Goal: Task Accomplishment & Management: Manage account settings

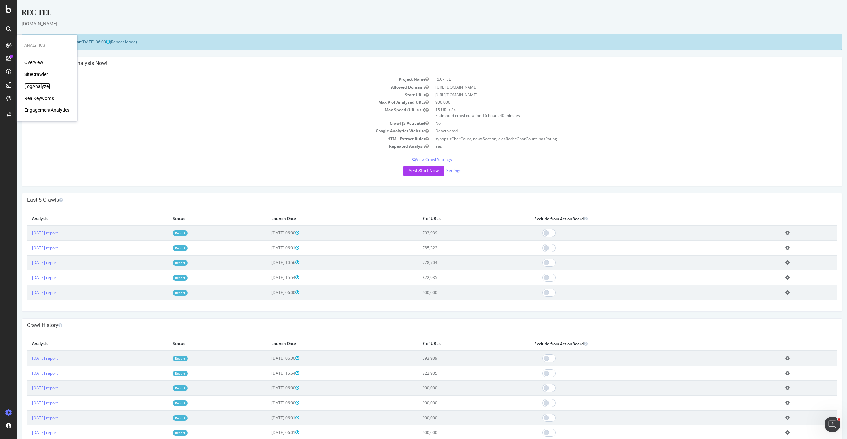
click at [47, 87] on div "LogAnalyzer" at bounding box center [37, 86] width 26 height 7
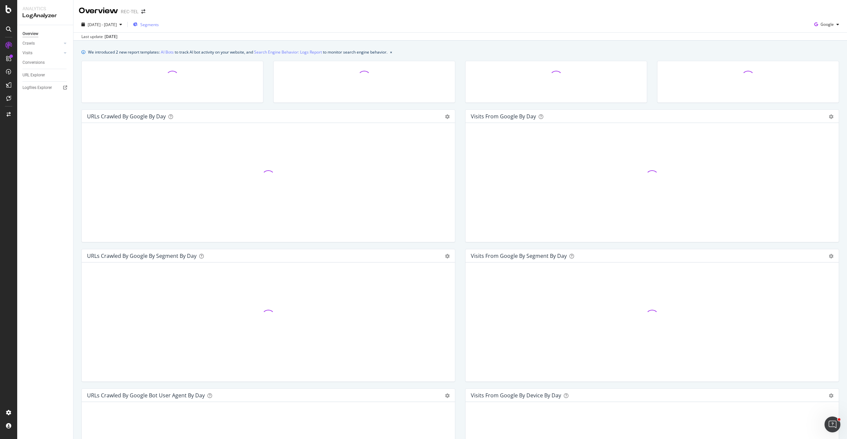
click at [159, 25] on span "Segments" at bounding box center [149, 25] width 19 height 6
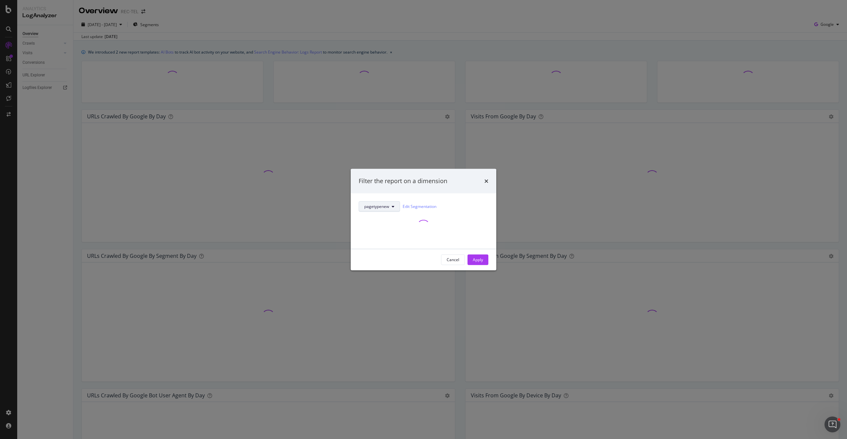
click at [371, 205] on span "pagetypenew" at bounding box center [376, 207] width 25 height 6
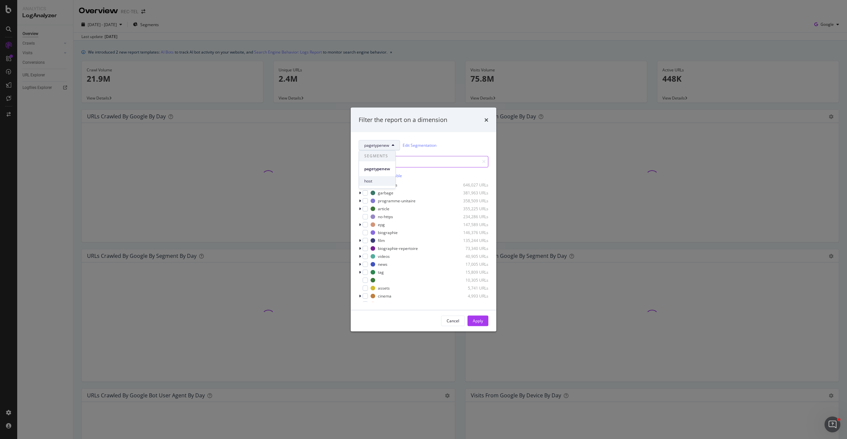
click at [374, 177] on div "host" at bounding box center [377, 181] width 36 height 10
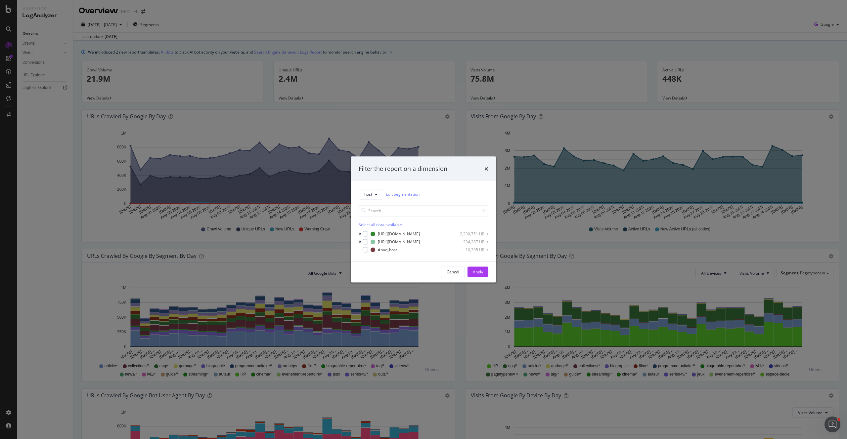
click at [209, 53] on div "Filter the report on a dimension host Edit Segmentation Select all data availab…" at bounding box center [423, 219] width 847 height 439
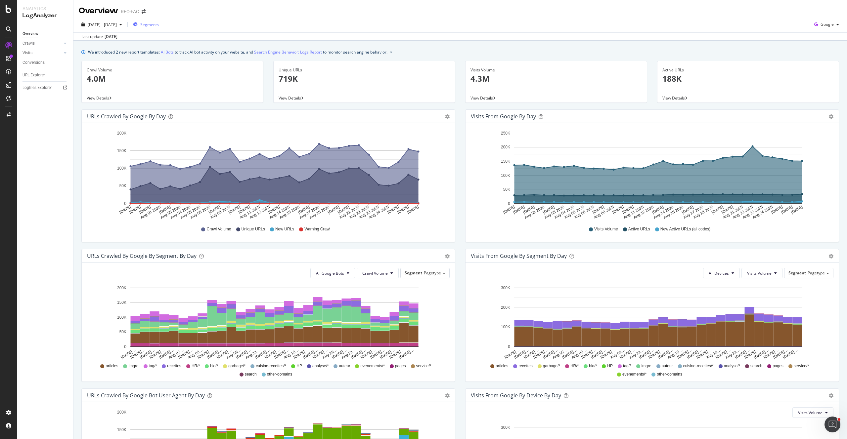
click at [159, 25] on span "Segments" at bounding box center [149, 25] width 19 height 6
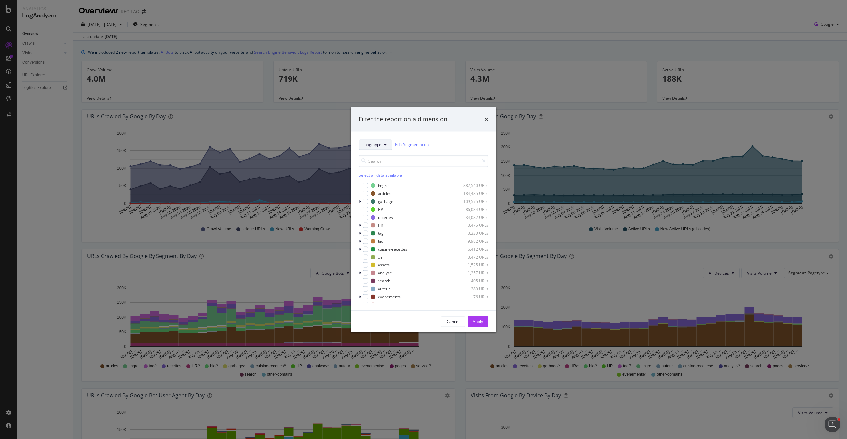
click at [386, 144] on icon "modal" at bounding box center [385, 145] width 3 height 4
click at [375, 193] on span "host" at bounding box center [376, 193] width 25 height 6
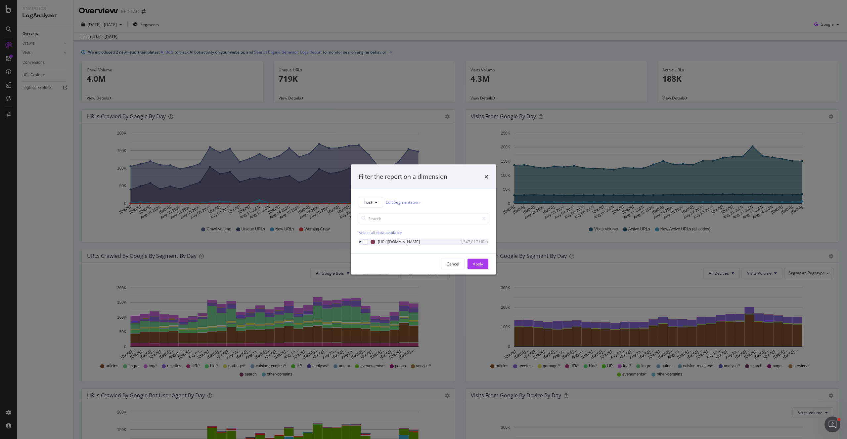
click at [362, 239] on div "modal" at bounding box center [361, 242] width 4 height 7
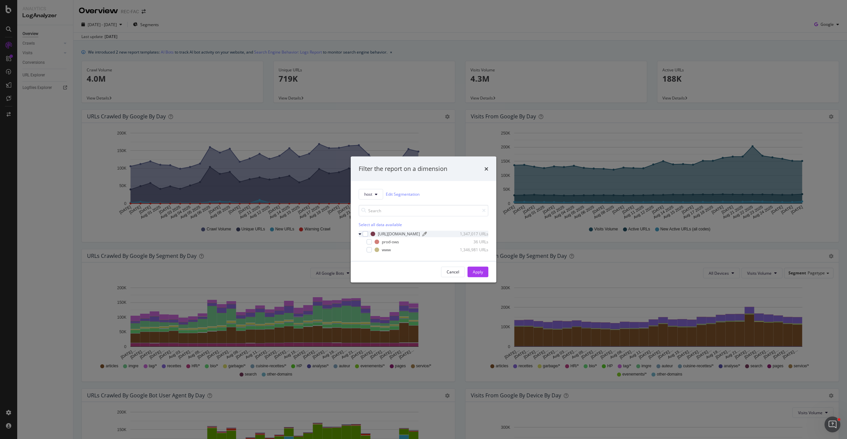
click at [383, 233] on div "[URL][DOMAIN_NAME]" at bounding box center [399, 234] width 42 height 6
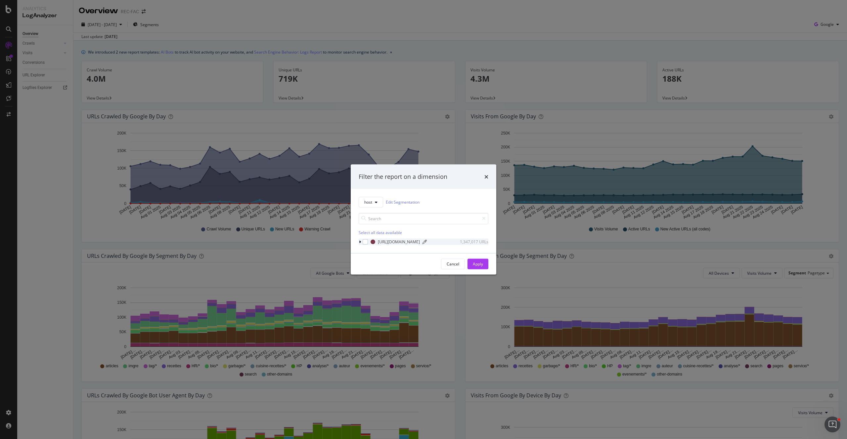
click at [382, 242] on div "[URL][DOMAIN_NAME]" at bounding box center [399, 242] width 42 height 6
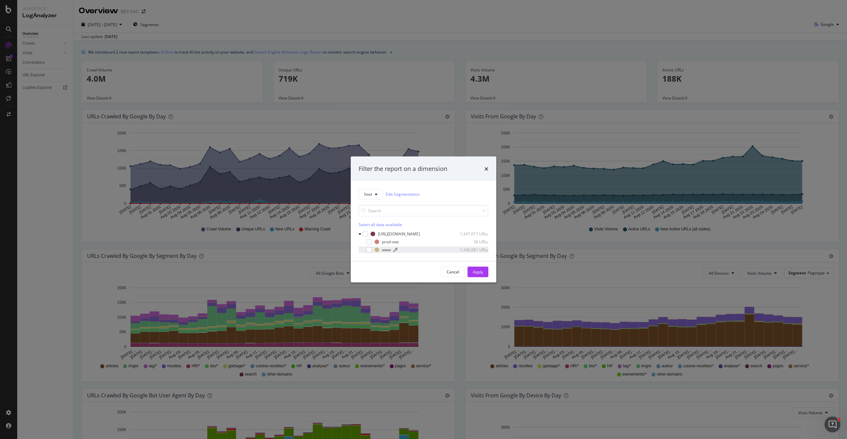
click at [399, 250] on div "modal" at bounding box center [423, 250] width 60 height 4
click at [473, 269] on div "Apply" at bounding box center [478, 272] width 10 height 6
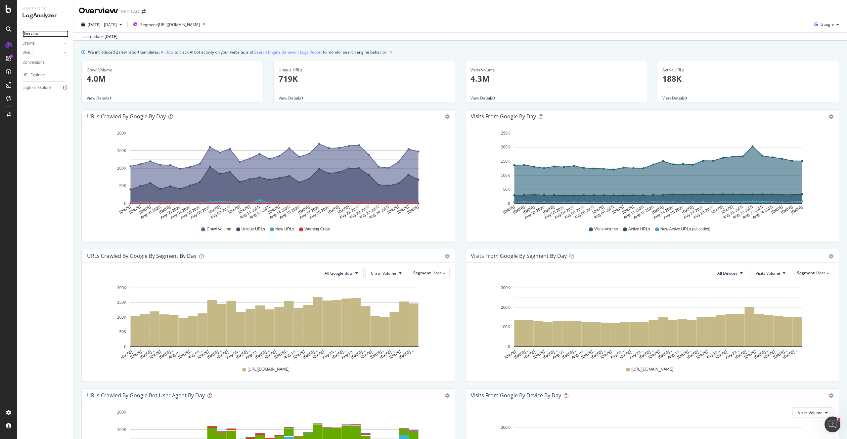
click at [34, 35] on div "Overview" at bounding box center [30, 33] width 16 height 7
click at [159, 53] on div "We introduced 2 new report templates: AI Bots to track AI bot activity on your …" at bounding box center [237, 52] width 299 height 7
click at [175, 52] on div "We introduced 2 new report templates: AI Bots to track AI bot activity on your …" at bounding box center [237, 52] width 299 height 7
click at [173, 52] on link "AI Bots" at bounding box center [167, 52] width 13 height 7
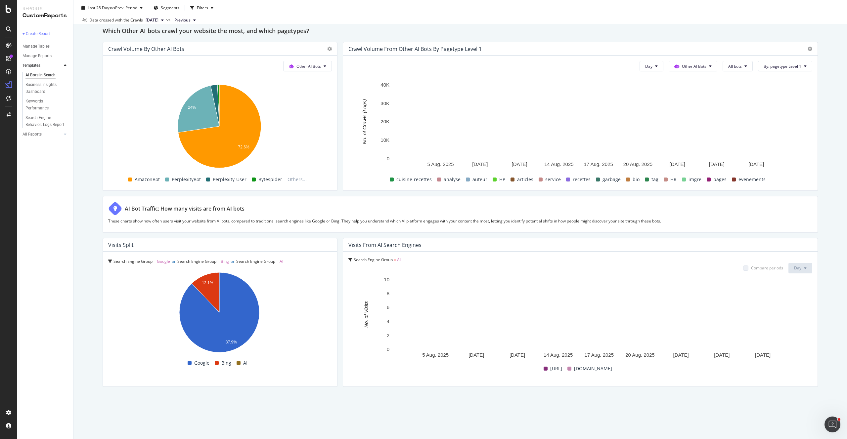
scroll to position [926, 0]
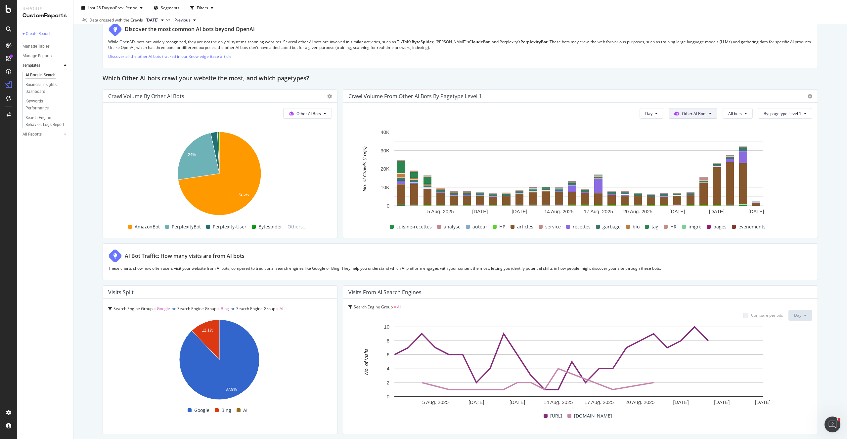
click at [731, 110] on button "All bots" at bounding box center [738, 113] width 30 height 11
click at [257, 172] on icon "A chart." at bounding box center [219, 173] width 83 height 83
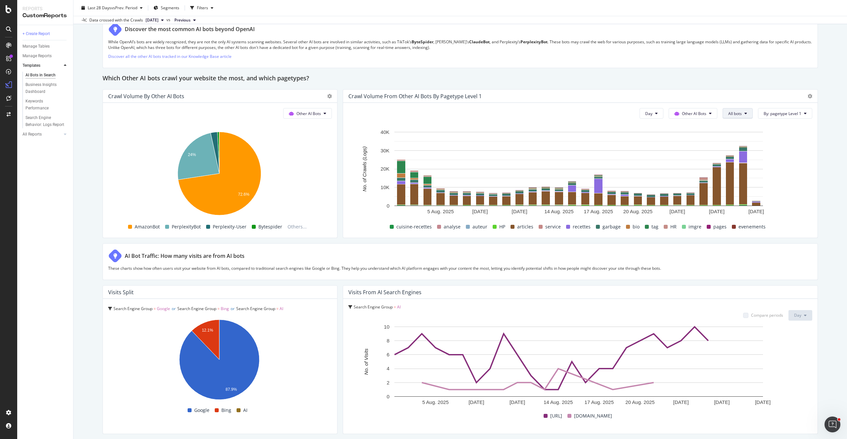
click at [744, 179] on div "AmazonBot" at bounding box center [742, 175] width 48 height 10
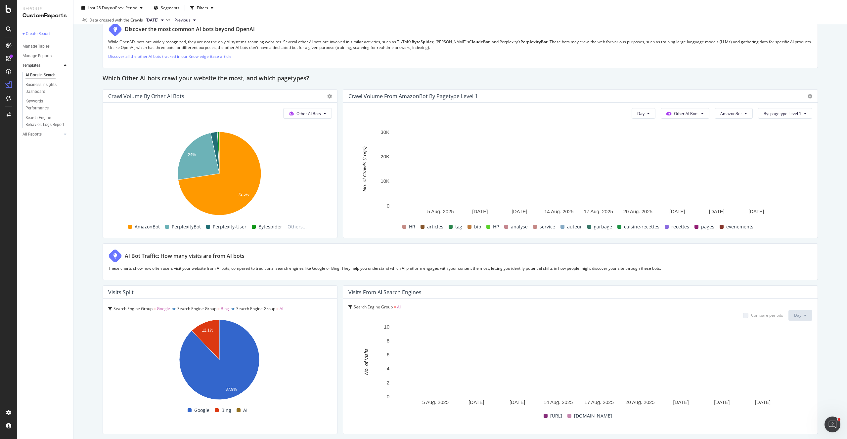
scroll to position [788, 0]
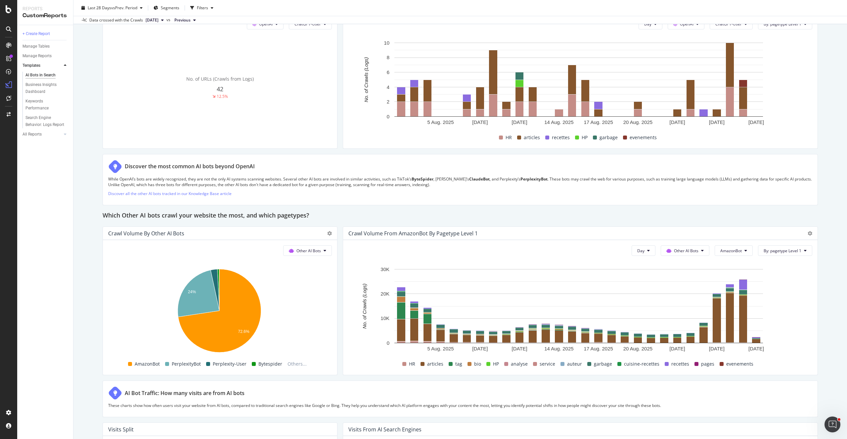
click at [158, 18] on span "[DATE]" at bounding box center [152, 20] width 13 height 6
click at [119, 7] on span "vs Prev. Period" at bounding box center [124, 8] width 26 height 6
click at [112, 46] on div "Last 3 Months" at bounding box center [109, 46] width 26 height 6
type input "[DATE]"
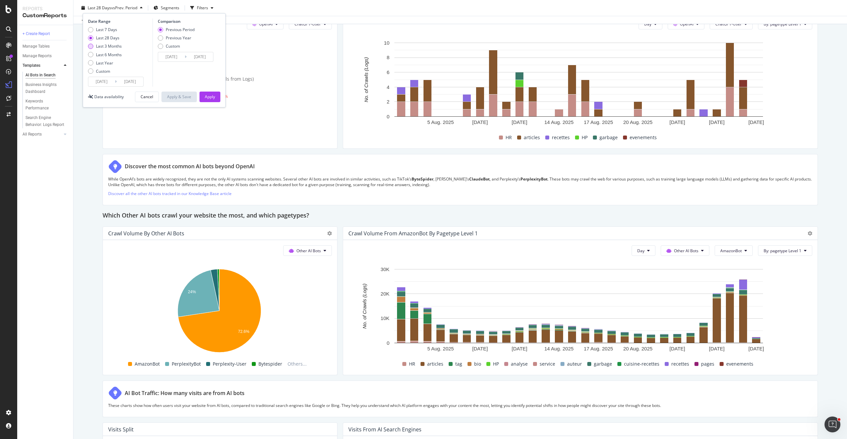
type input "[DATE]"
click at [211, 97] on div "Apply" at bounding box center [210, 97] width 10 height 6
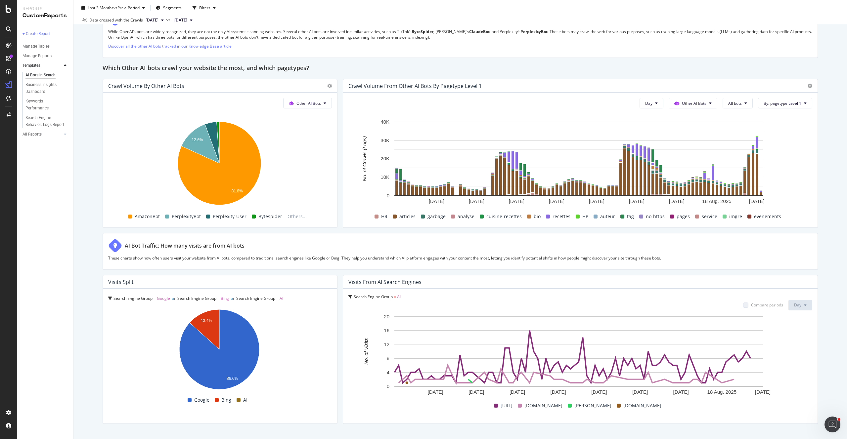
scroll to position [932, 0]
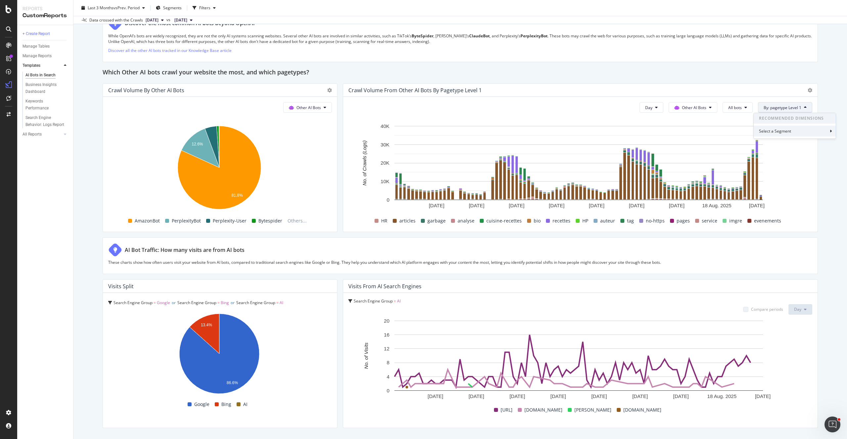
click at [795, 135] on div "Select a Segment" at bounding box center [795, 131] width 82 height 11
drag, startPoint x: 814, startPoint y: 169, endPoint x: 738, endPoint y: 122, distance: 89.2
click at [814, 168] on div "AI Bots in Search AI Bots in Search REC-FAC Clone Schedule Email Export Last 3 …" at bounding box center [460, 219] width 774 height 439
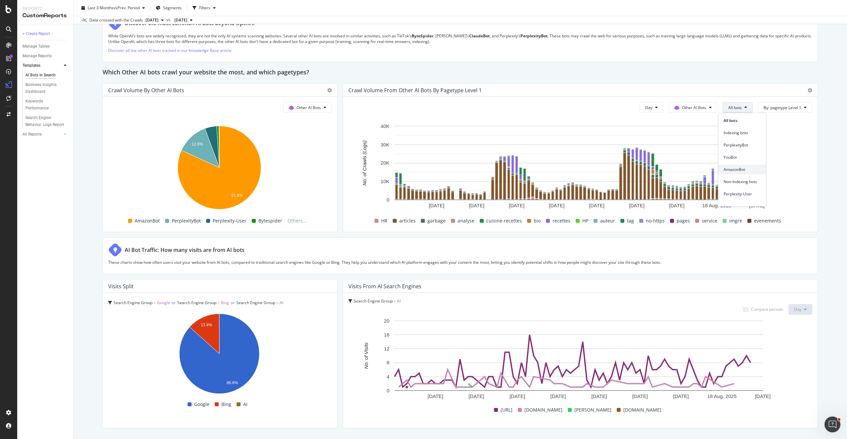
click at [750, 166] on div "AmazonBot" at bounding box center [742, 170] width 48 height 10
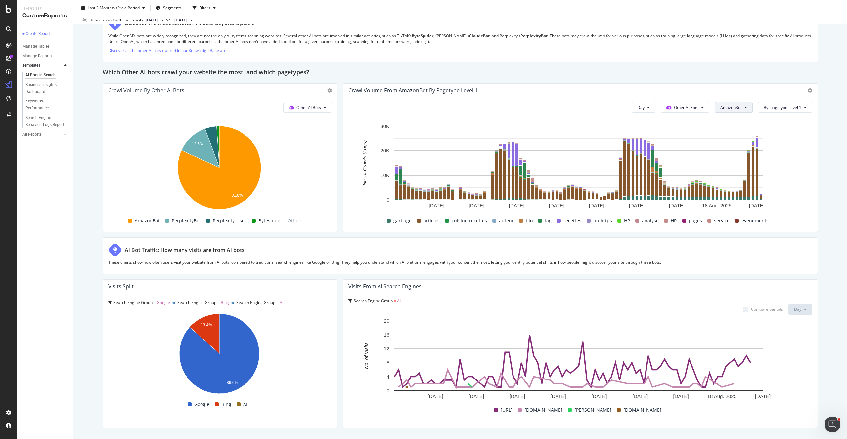
click at [736, 147] on span "PerplexityBot" at bounding box center [734, 145] width 37 height 6
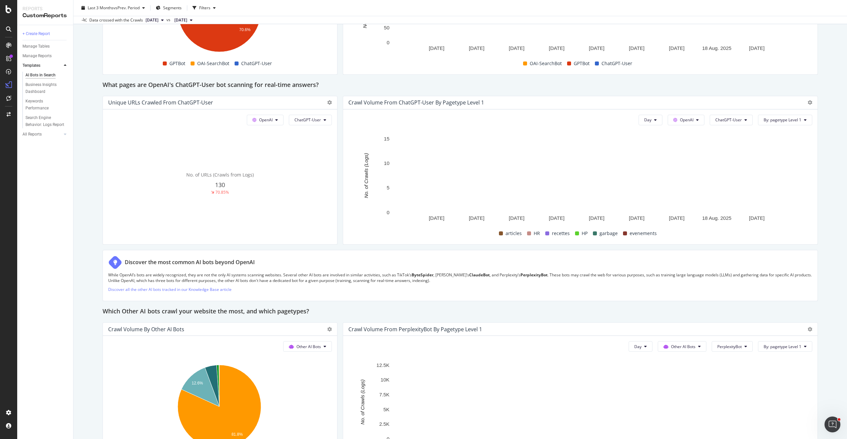
scroll to position [518, 0]
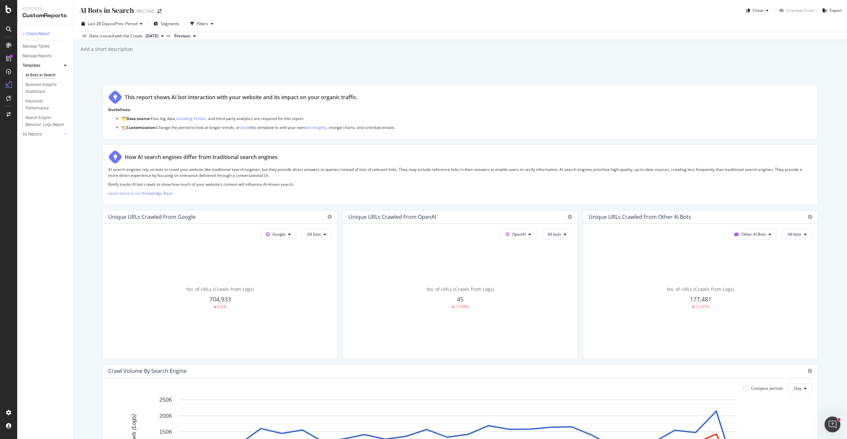
click at [9, 14] on div at bounding box center [8, 219] width 17 height 439
click at [9, 12] on icon at bounding box center [9, 9] width 6 height 8
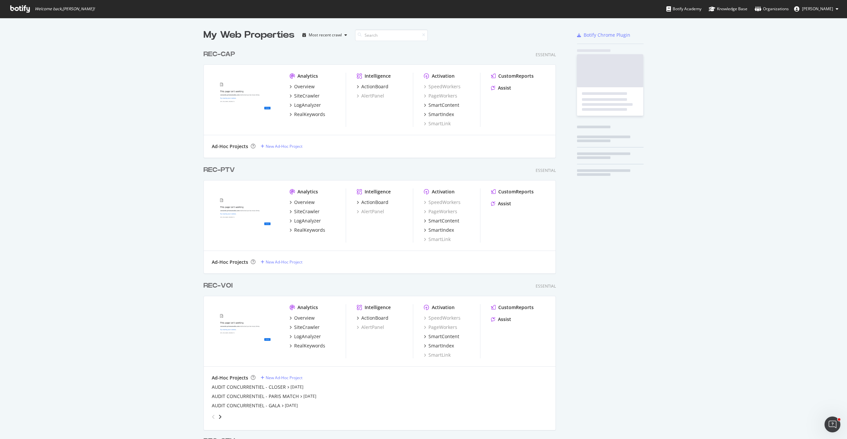
scroll to position [434, 837]
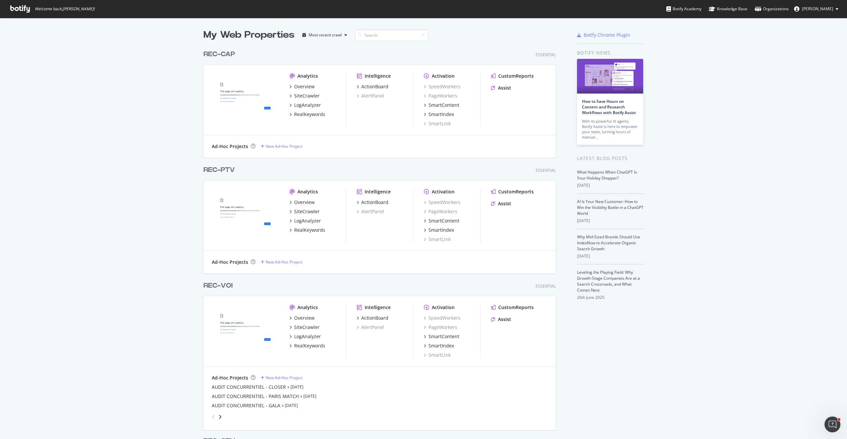
click at [802, 11] on span "[PERSON_NAME]" at bounding box center [817, 9] width 31 height 6
click at [813, 23] on link "Edit Profile" at bounding box center [812, 23] width 64 height 10
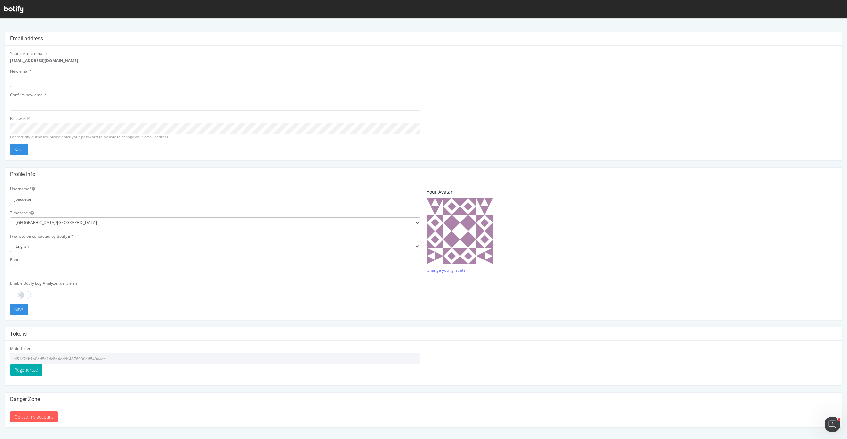
type input "mael"
click at [58, 360] on input "d51d7eb1a0ad5c2dc8e4ddde4878990ad540a4ce" at bounding box center [215, 358] width 410 height 11
click at [23, 0] on div at bounding box center [423, 9] width 847 height 18
click at [13, 11] on icon at bounding box center [14, 9] width 20 height 7
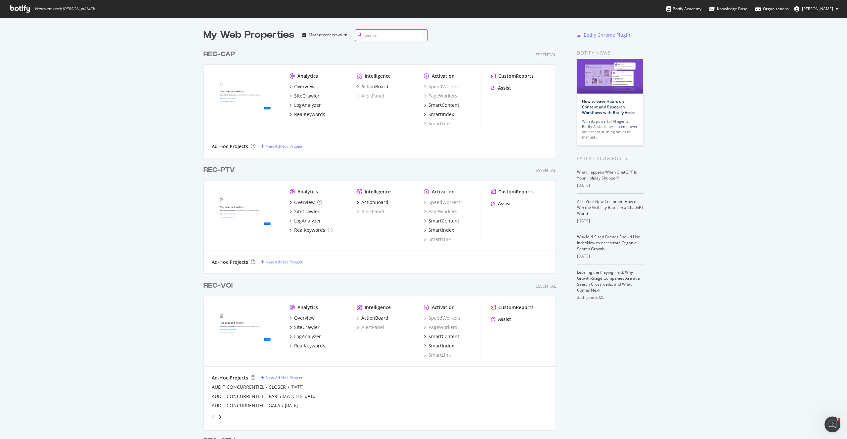
scroll to position [1751, 353]
click at [826, 8] on span "[PERSON_NAME]" at bounding box center [817, 9] width 31 height 6
click at [816, 80] on link "Log Out" at bounding box center [812, 81] width 64 height 10
